Goal: Find specific page/section: Find specific page/section

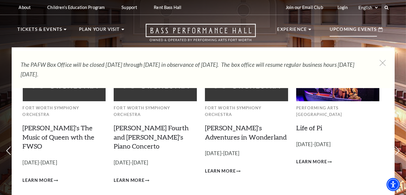
click at [339, 29] on p "Upcoming Events" at bounding box center [352, 31] width 47 height 11
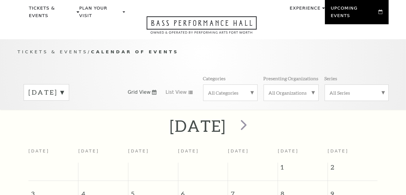
scroll to position [53, 0]
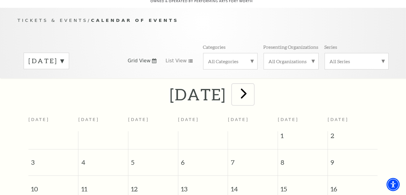
click at [252, 90] on span "next" at bounding box center [243, 93] width 17 height 17
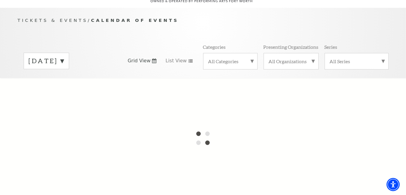
click at [260, 90] on div at bounding box center [203, 138] width 406 height 120
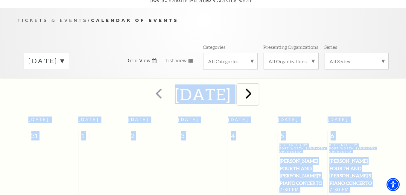
click at [257, 86] on span "next" at bounding box center [248, 93] width 17 height 17
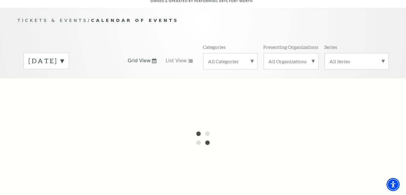
click at [63, 57] on label "September 2025" at bounding box center [46, 60] width 35 height 9
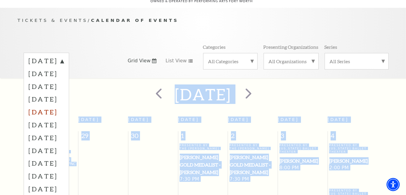
click at [60, 105] on label "December 2025" at bounding box center [46, 111] width 35 height 13
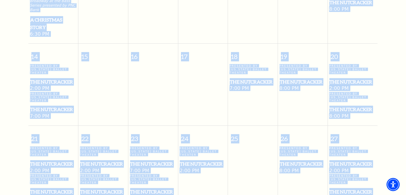
scroll to position [351, 0]
